Goal: Task Accomplishment & Management: Complete application form

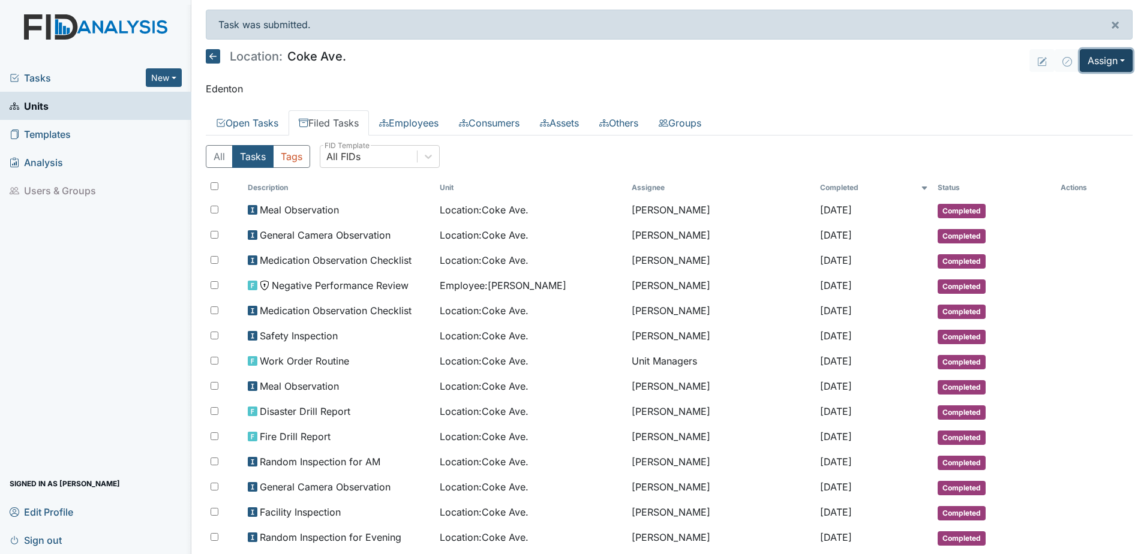
click at [1104, 64] on button "Assign" at bounding box center [1106, 60] width 53 height 23
click at [1081, 101] on link "Assign Inspection" at bounding box center [1077, 107] width 108 height 19
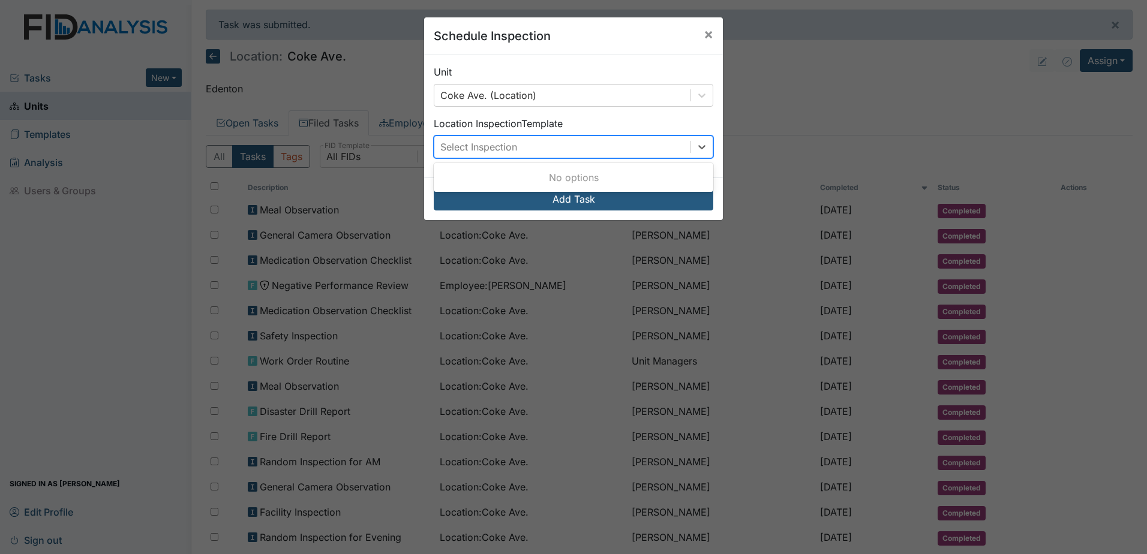
click at [617, 148] on div "Select Inspection" at bounding box center [562, 147] width 256 height 22
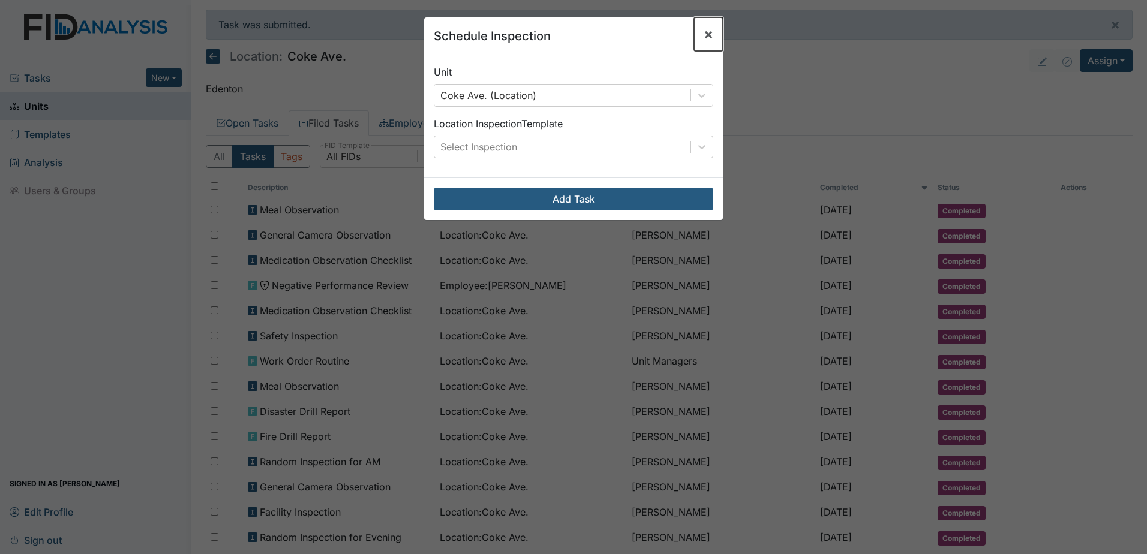
click at [704, 35] on span "×" at bounding box center [709, 33] width 10 height 17
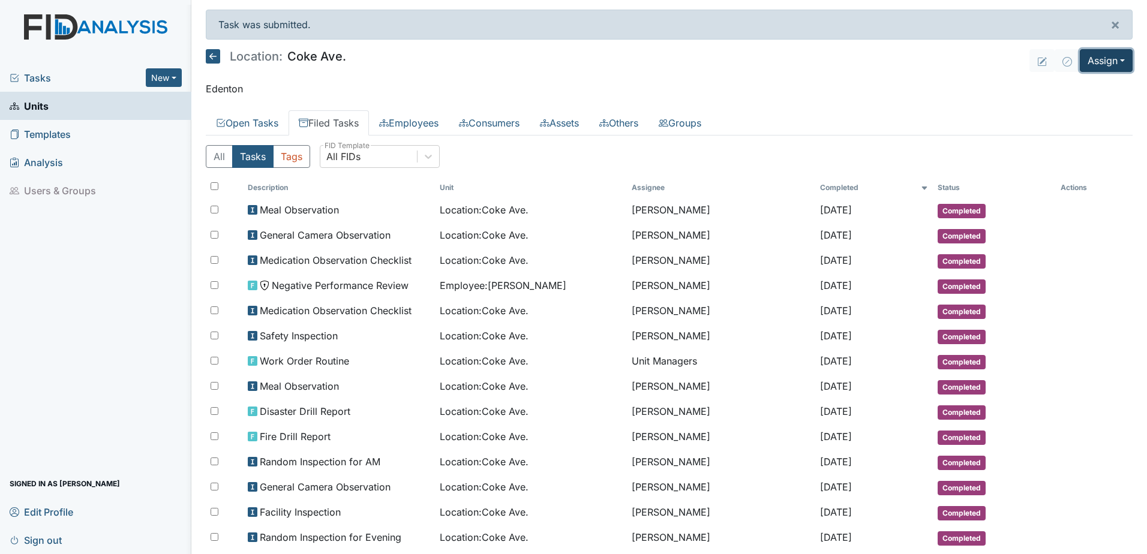
click at [1098, 64] on button "Assign" at bounding box center [1106, 60] width 53 height 23
click at [1086, 106] on link "Assign Inspection" at bounding box center [1077, 107] width 108 height 19
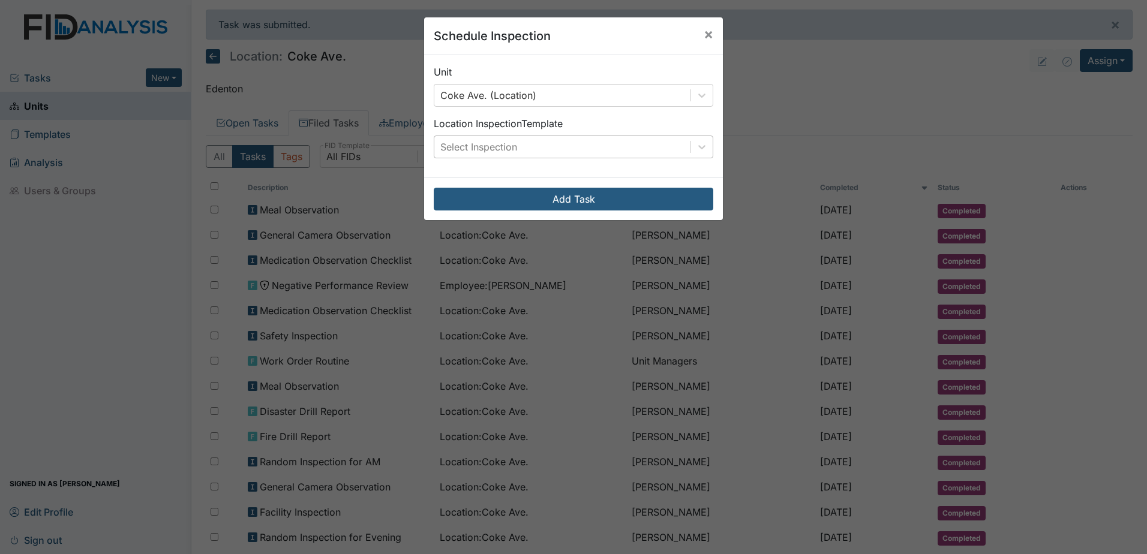
click at [623, 148] on div "Select Inspection" at bounding box center [562, 147] width 256 height 22
click at [704, 33] on span "×" at bounding box center [709, 33] width 10 height 17
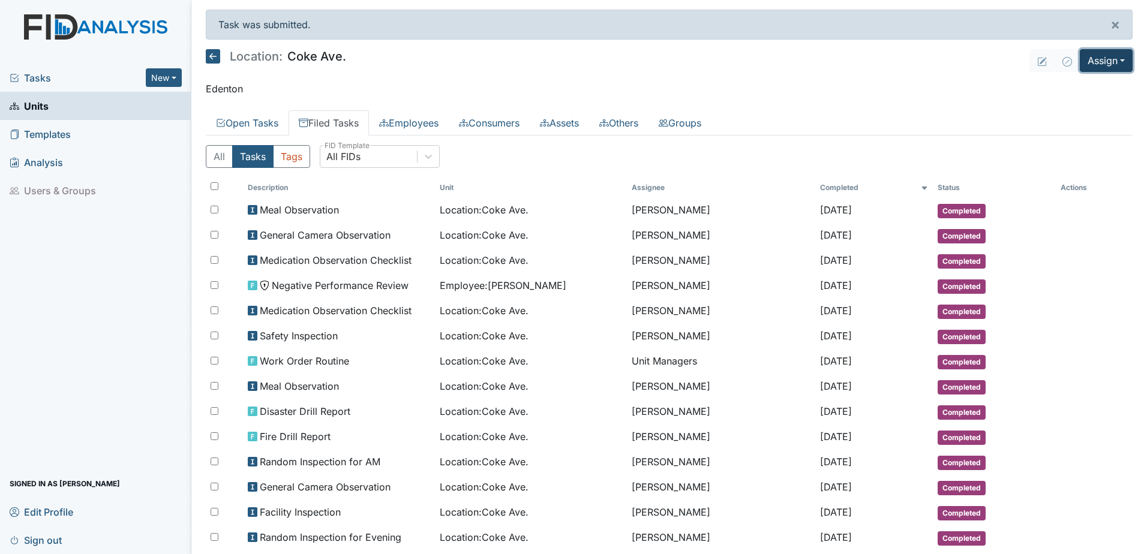
click at [1086, 52] on button "Assign" at bounding box center [1106, 60] width 53 height 23
click at [1069, 92] on link "Assign Form" at bounding box center [1077, 88] width 108 height 19
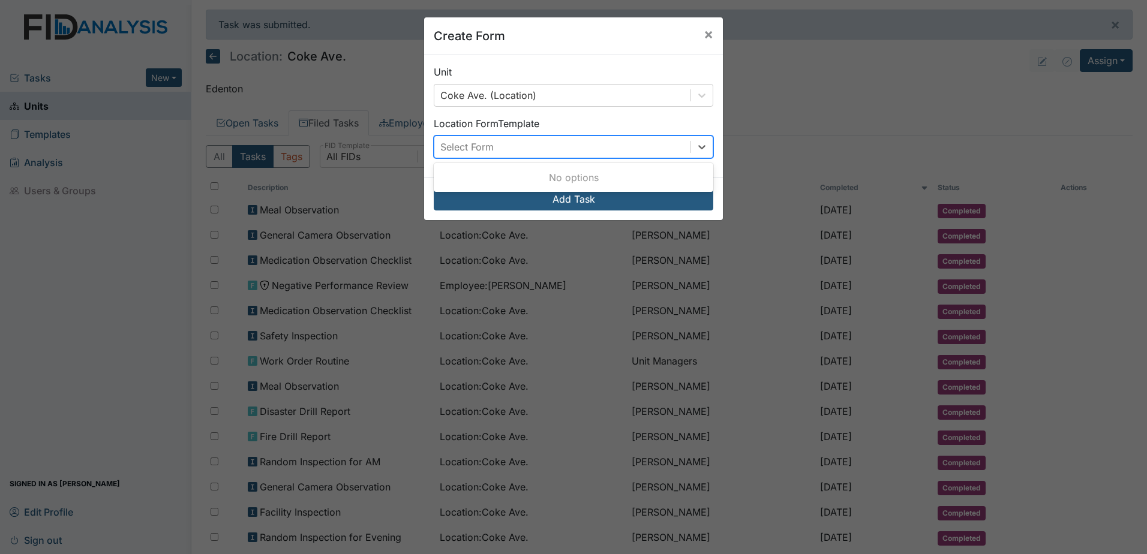
click at [636, 147] on div "Select Form" at bounding box center [562, 147] width 256 height 22
click at [711, 35] on button "×" at bounding box center [708, 34] width 29 height 34
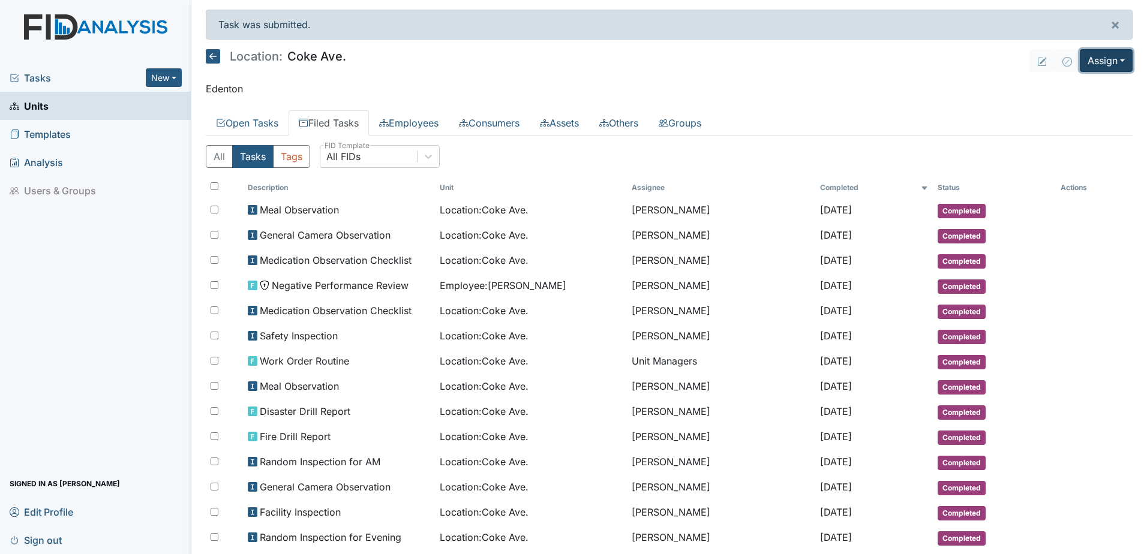
click at [1101, 54] on button "Assign" at bounding box center [1106, 60] width 53 height 23
